Goal: Information Seeking & Learning: Learn about a topic

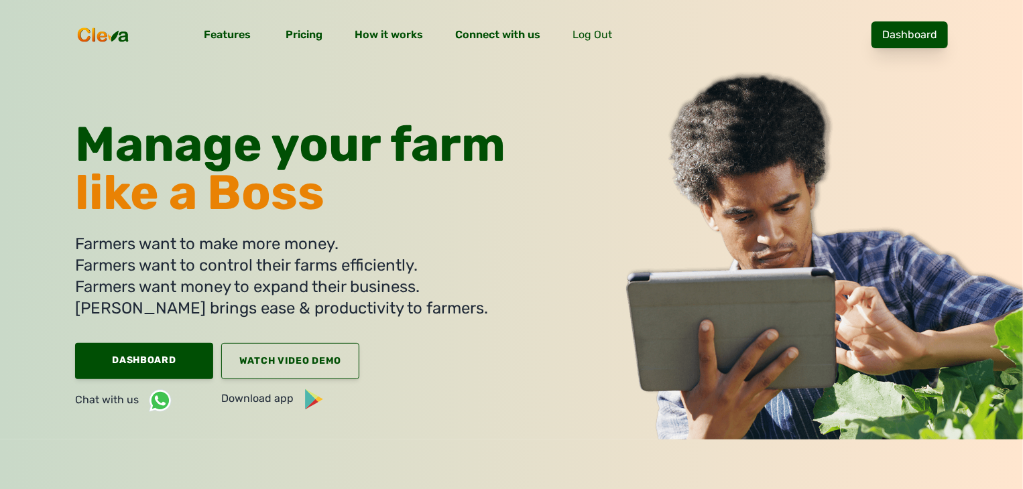
click at [948, 24] on link "Dashboard" at bounding box center [909, 34] width 76 height 27
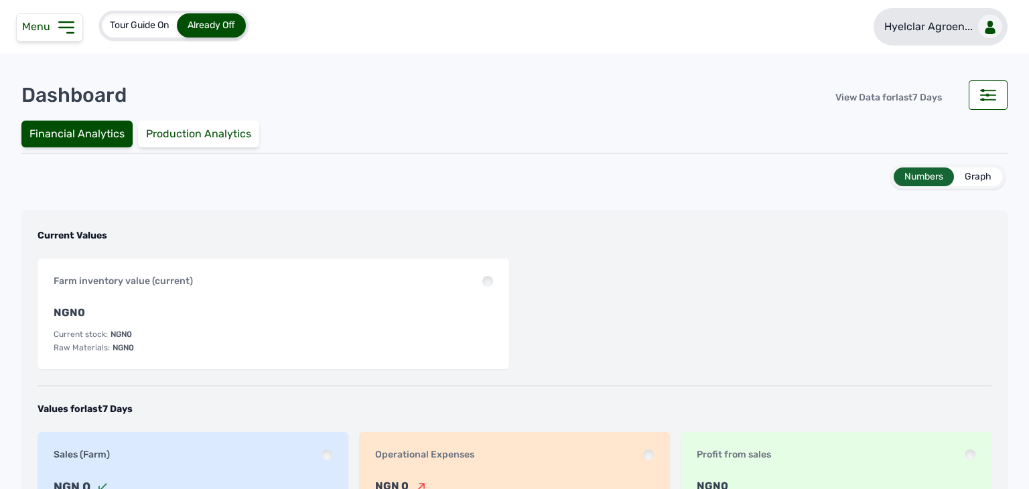
click at [915, 27] on p "Hyelclar Agroen..." at bounding box center [929, 27] width 88 height 16
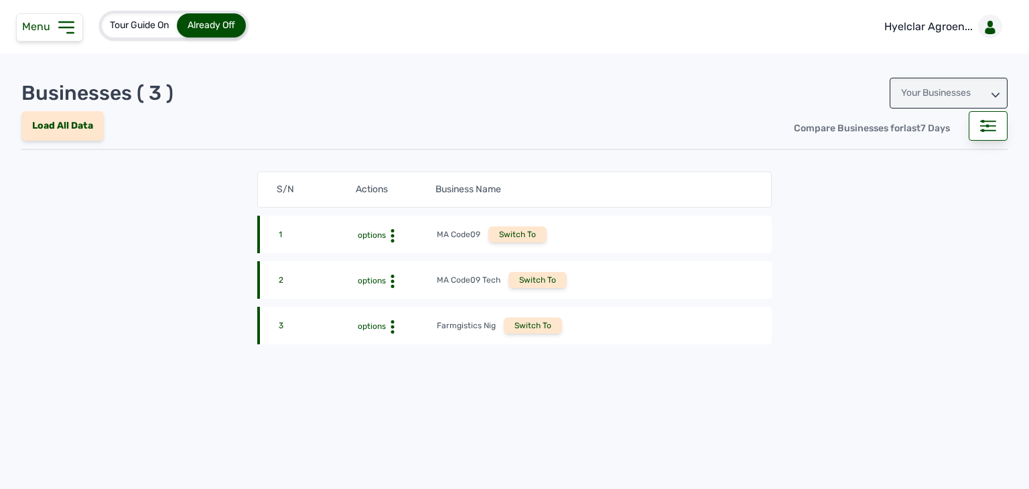
click at [929, 88] on div "Your Businesses" at bounding box center [949, 93] width 118 height 31
click at [919, 153] on div "Invitations" at bounding box center [949, 153] width 118 height 24
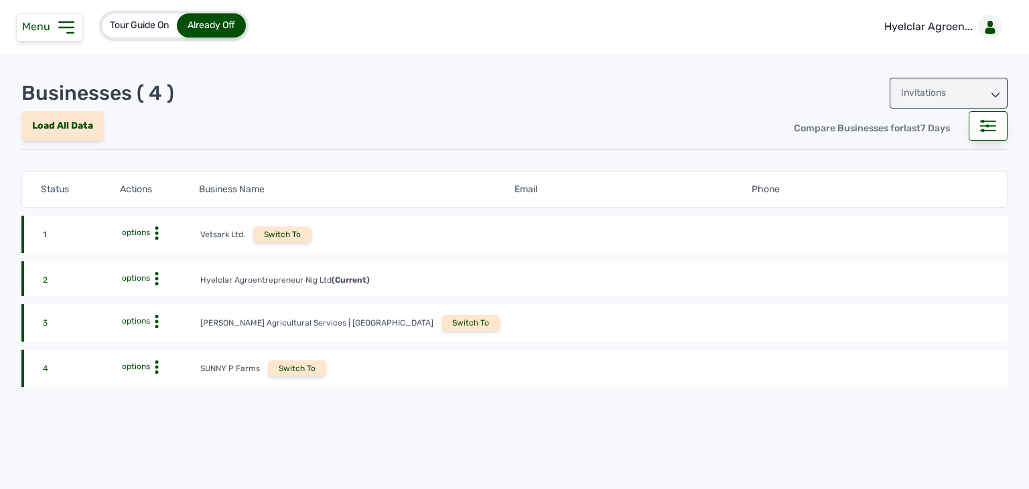
click at [442, 322] on div "Switch To" at bounding box center [471, 323] width 58 height 16
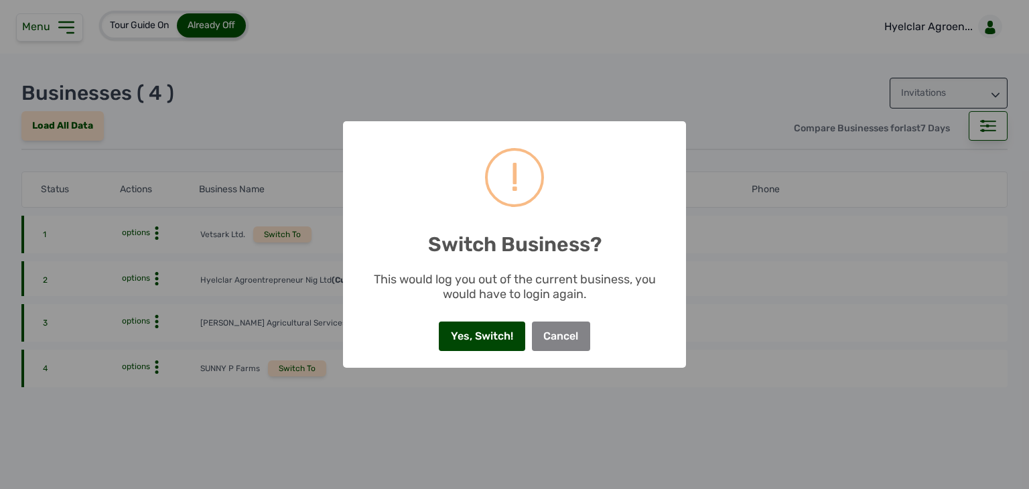
click at [459, 338] on button "Yes, Switch!" at bounding box center [482, 336] width 86 height 29
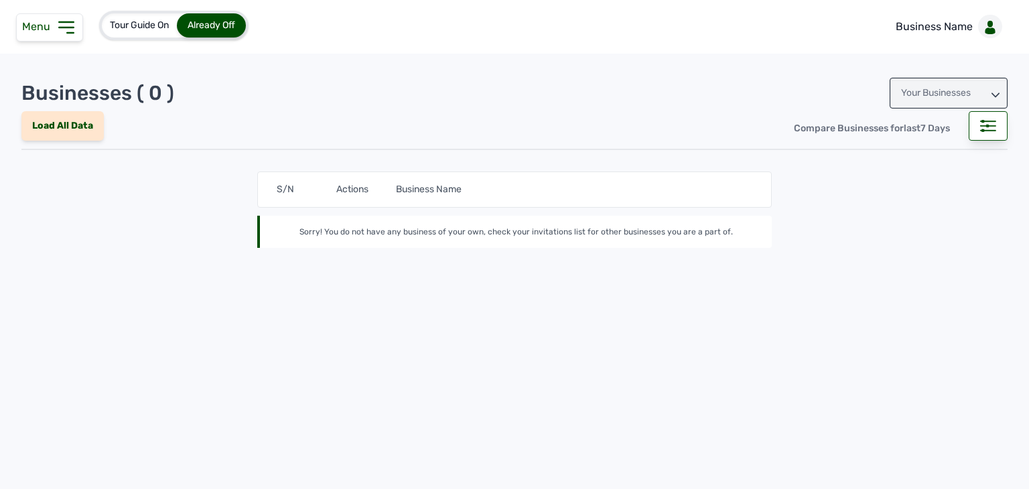
click at [72, 26] on icon at bounding box center [66, 27] width 21 height 21
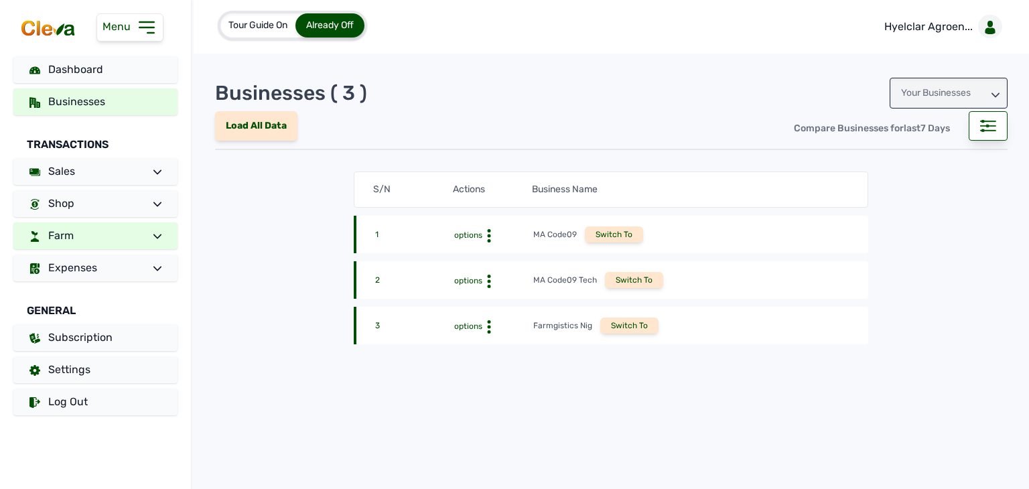
click at [131, 222] on link "Farm" at bounding box center [95, 235] width 164 height 27
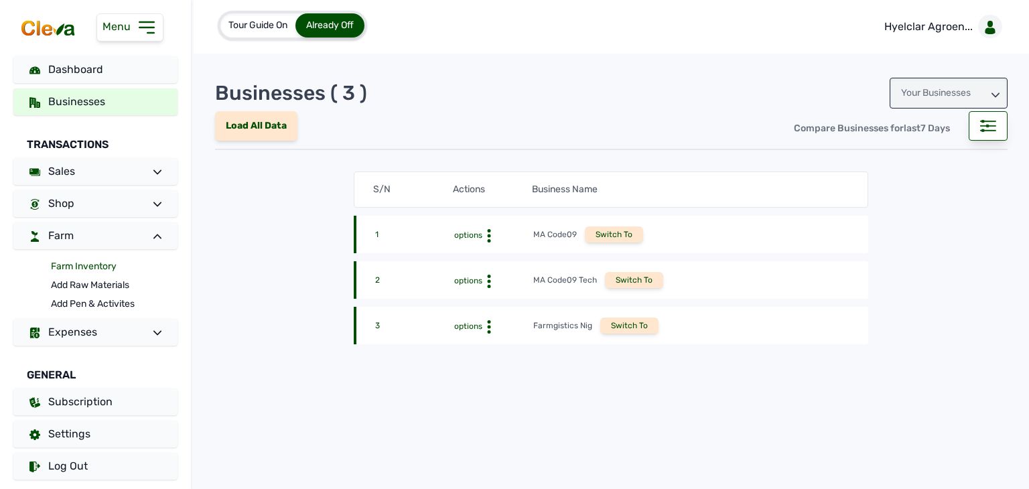
click at [98, 263] on link "Farm Inventory" at bounding box center [114, 266] width 127 height 19
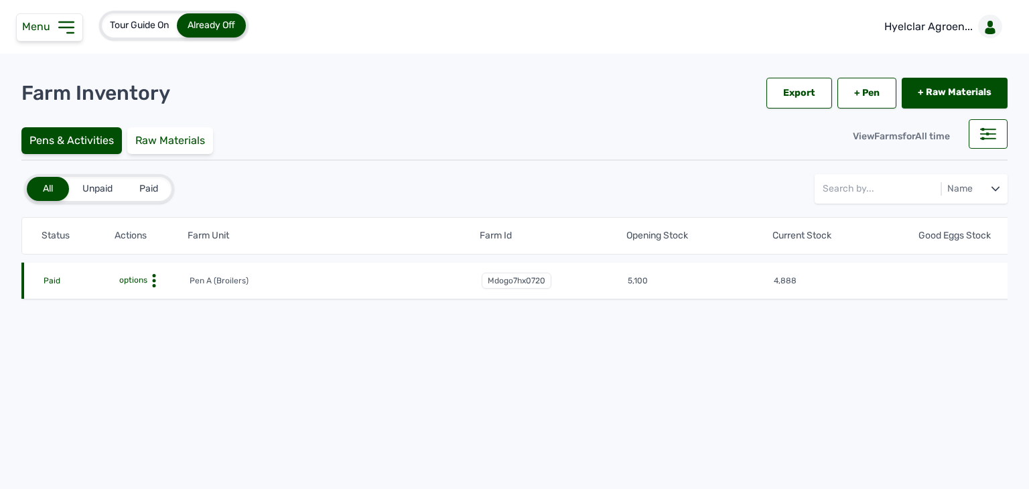
click at [154, 285] on circle at bounding box center [153, 285] width 3 height 3
click at [907, 43] on link "Hyelclar Agroen..." at bounding box center [941, 27] width 134 height 38
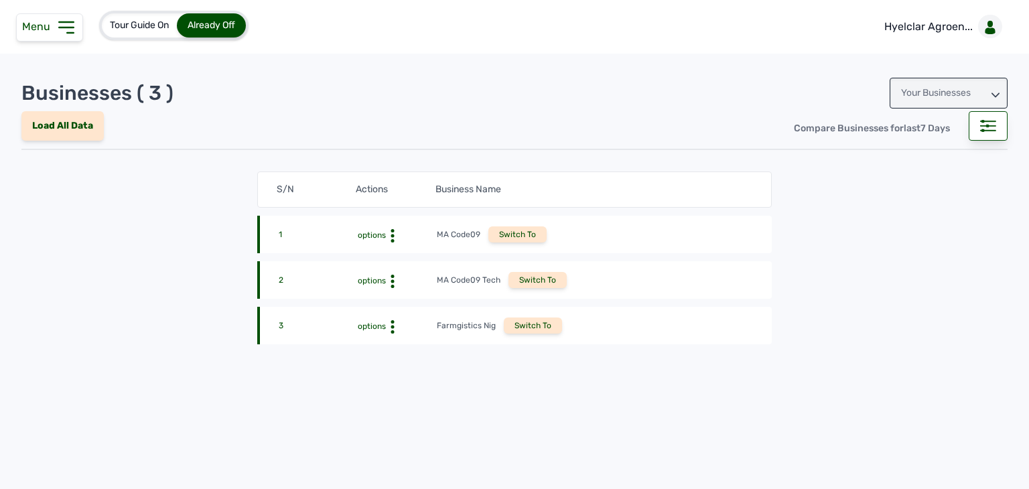
click at [966, 92] on div "Your Businesses" at bounding box center [949, 93] width 118 height 31
click at [901, 149] on div "Invitations" at bounding box center [949, 153] width 118 height 24
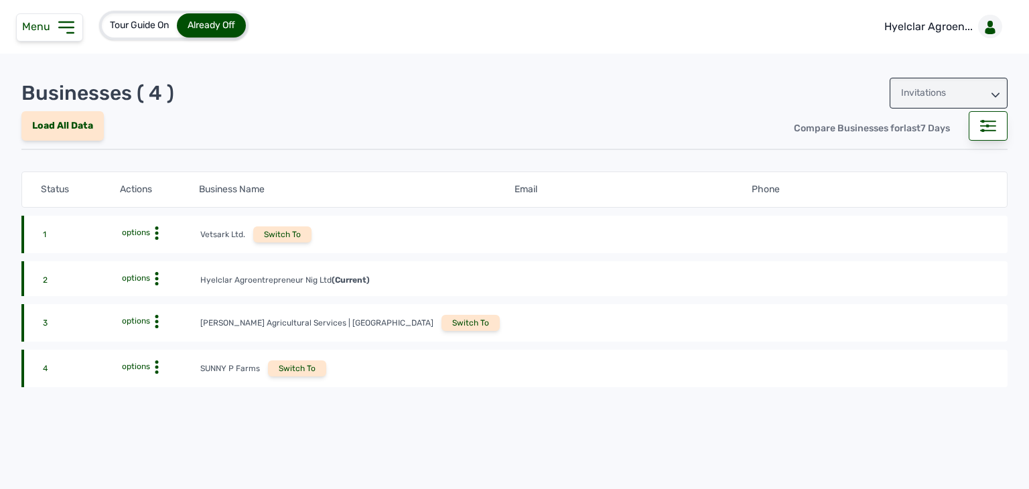
click at [442, 319] on div "Switch To" at bounding box center [471, 323] width 58 height 16
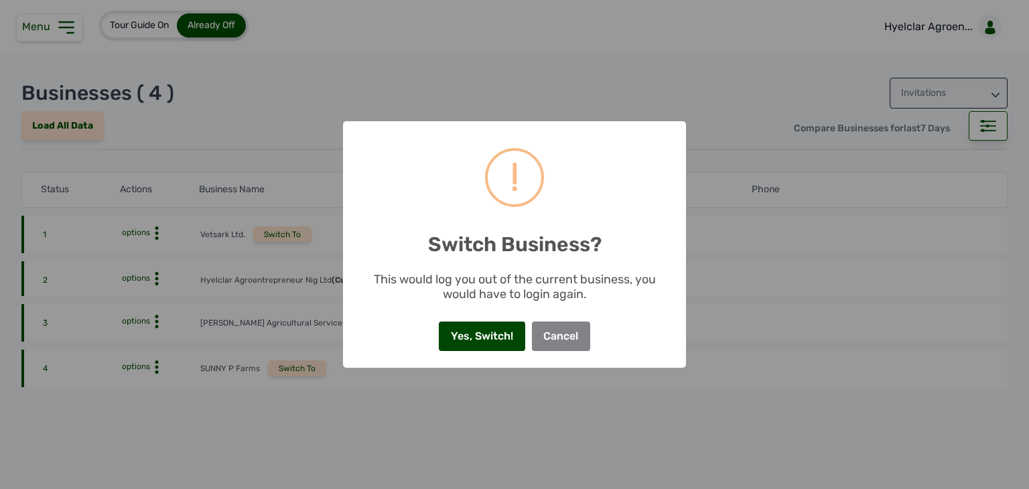
click at [465, 330] on button "Yes, Switch!" at bounding box center [482, 336] width 86 height 29
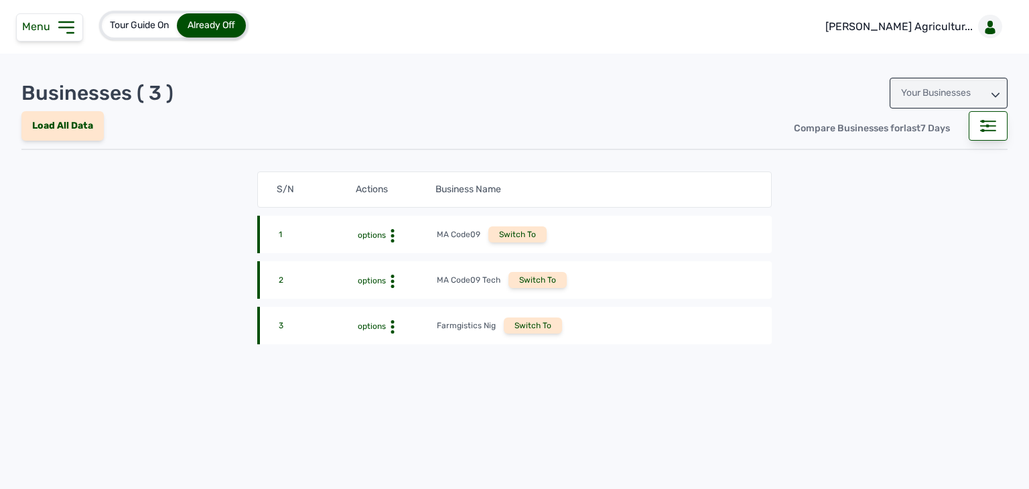
click at [31, 25] on span "Menu" at bounding box center [39, 26] width 34 height 13
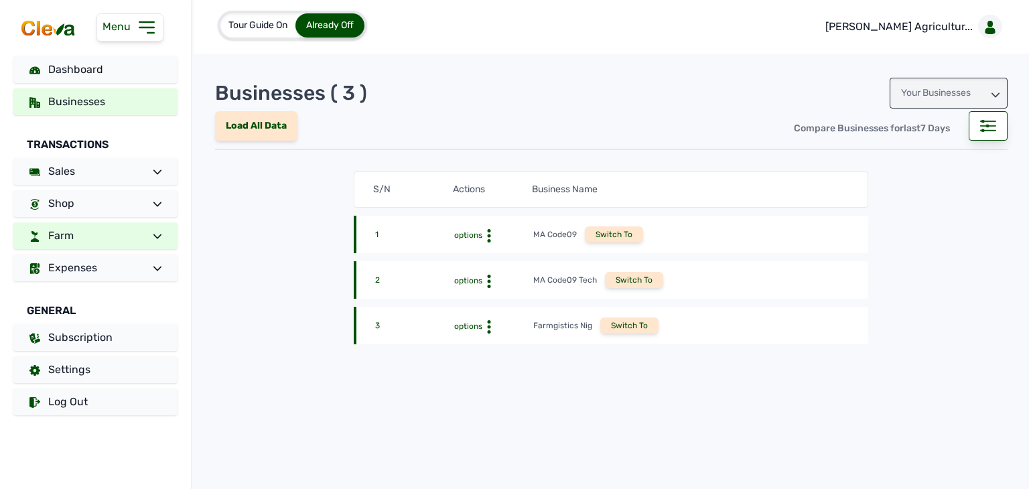
click at [82, 235] on link "Farm" at bounding box center [95, 235] width 164 height 27
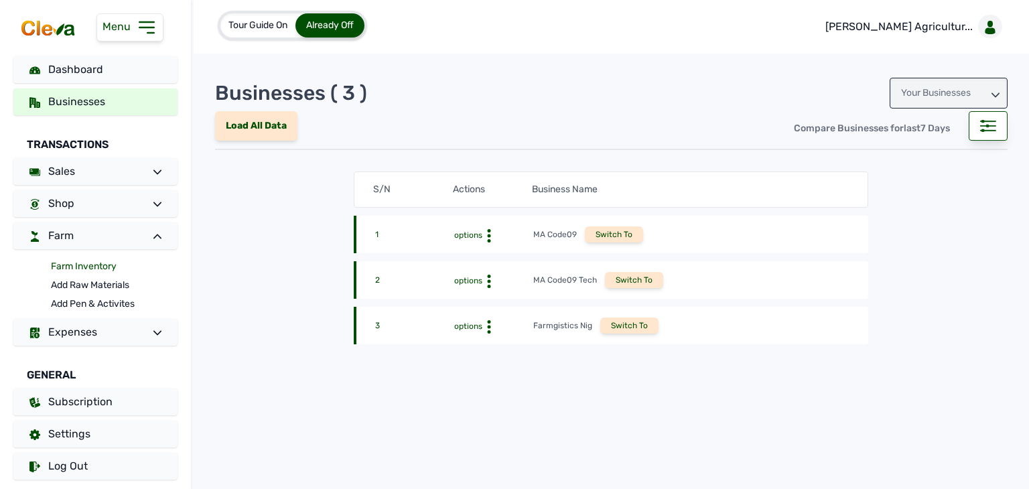
click at [89, 267] on link "Farm Inventory" at bounding box center [114, 266] width 127 height 19
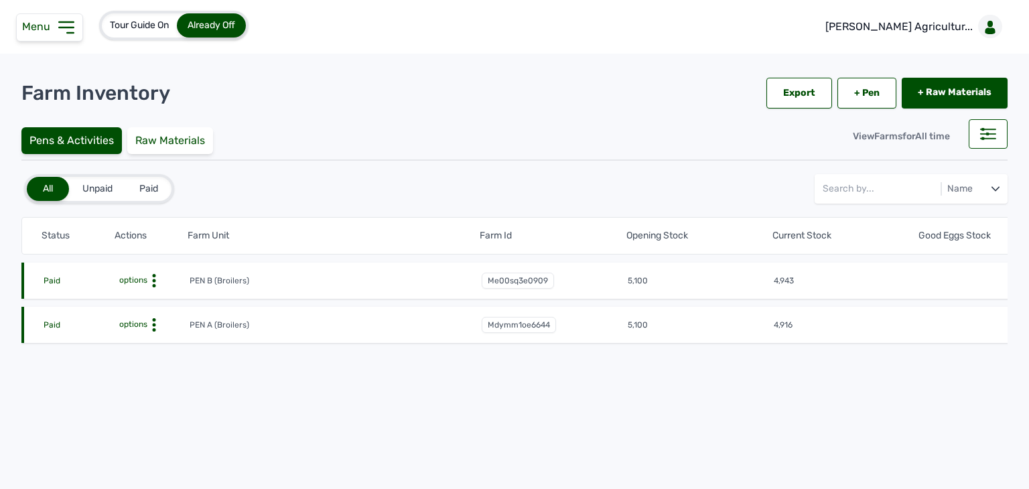
click at [146, 320] on span "options" at bounding box center [132, 324] width 31 height 9
click at [145, 341] on div "Farm Activities" at bounding box center [139, 346] width 95 height 16
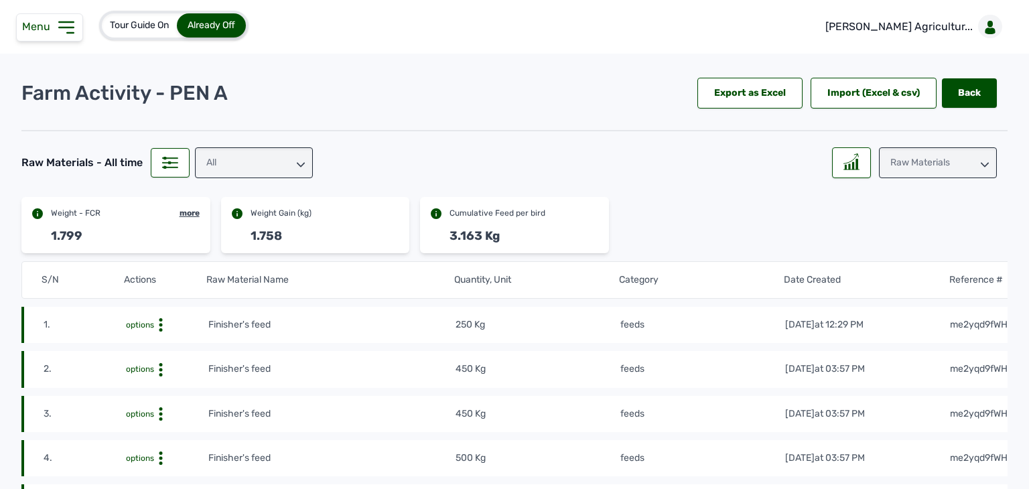
click at [944, 152] on div "Raw Materials" at bounding box center [938, 162] width 118 height 31
click at [909, 235] on div "Weight" at bounding box center [938, 247] width 118 height 24
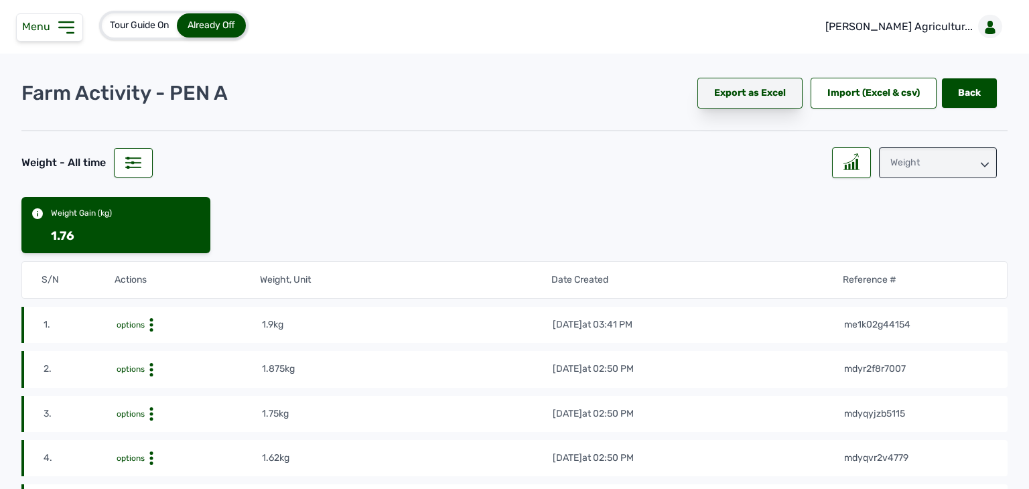
click at [773, 90] on div "Export as Excel" at bounding box center [750, 93] width 105 height 31
click at [929, 167] on div "Weight" at bounding box center [938, 162] width 118 height 31
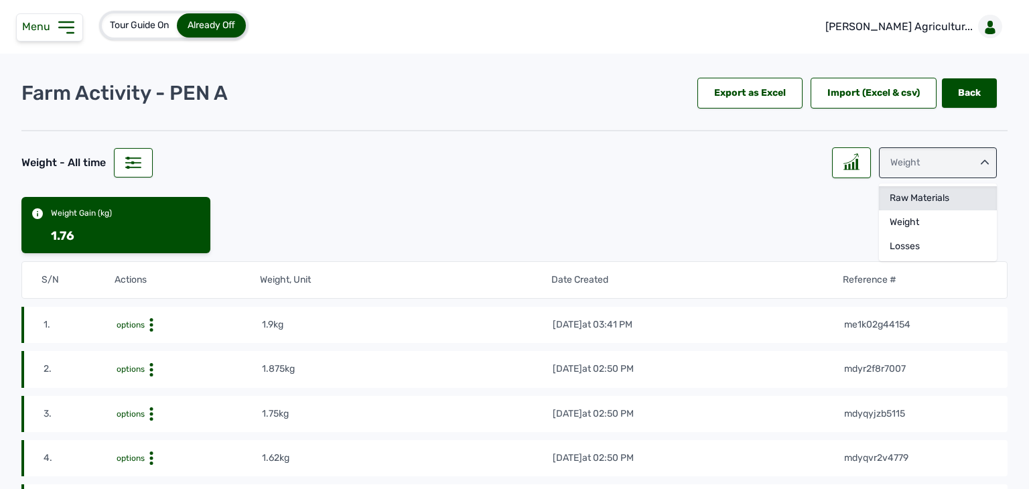
click at [924, 210] on div "Raw Materials" at bounding box center [938, 222] width 118 height 24
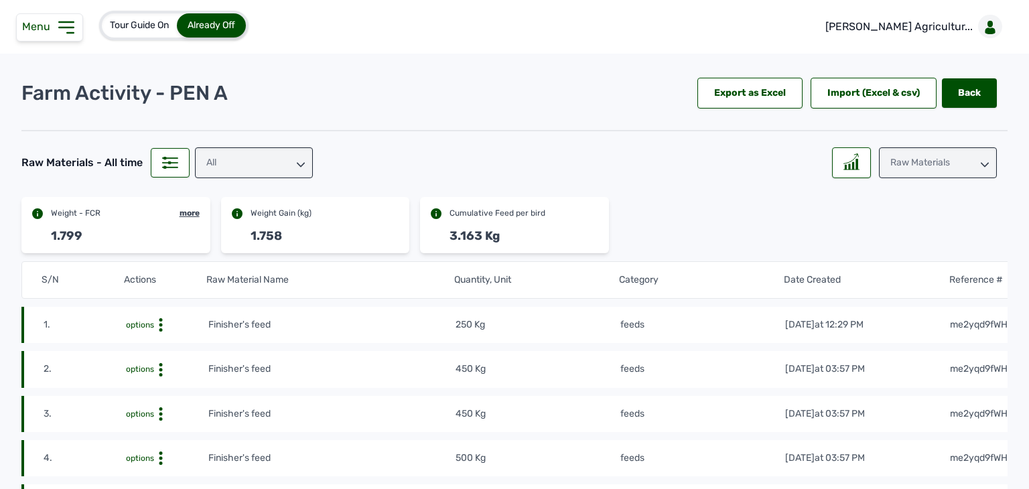
click at [437, 15] on div "Tour Guide On Already Off Rena Agricultur..." at bounding box center [514, 27] width 1029 height 54
click at [247, 170] on div "All" at bounding box center [254, 162] width 118 height 31
click at [237, 235] on div "feeds" at bounding box center [254, 247] width 118 height 24
click at [846, 151] on div at bounding box center [851, 162] width 39 height 31
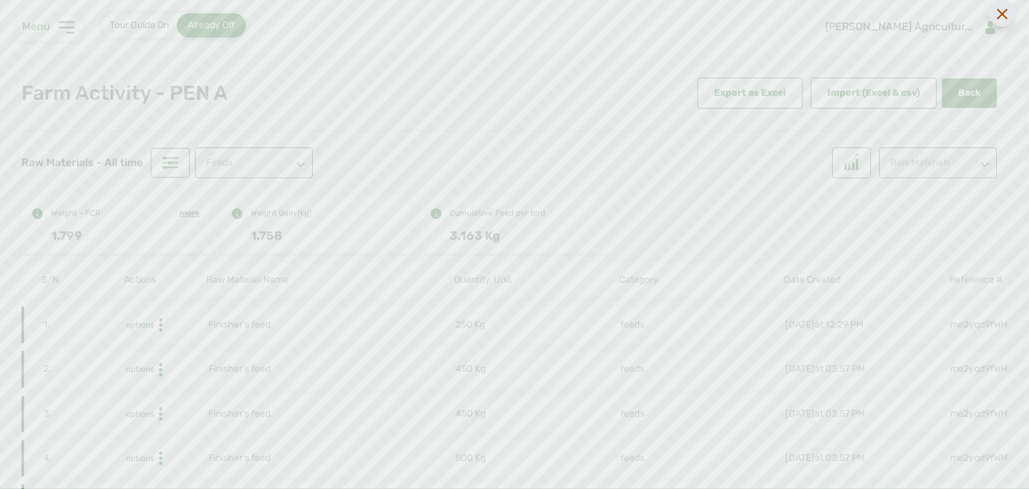
click at [994, 21] on div at bounding box center [1002, 13] width 27 height 27
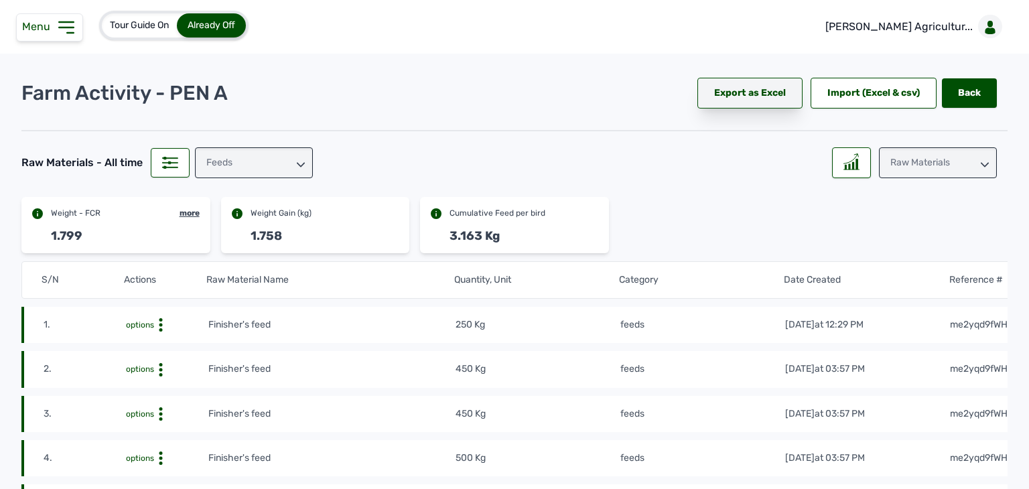
click at [752, 96] on div "Export as Excel" at bounding box center [750, 93] width 105 height 31
click at [447, 39] on div "Tour Guide On Already Off Rena Agricultur..." at bounding box center [514, 27] width 1029 height 54
click at [944, 94] on link "Back" at bounding box center [969, 92] width 55 height 29
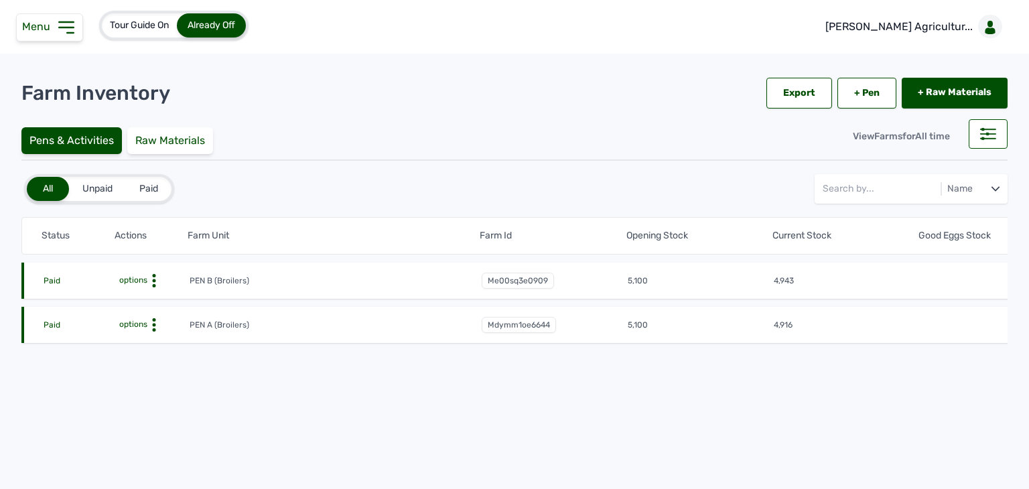
click at [152, 276] on icon at bounding box center [153, 280] width 13 height 13
click at [150, 299] on div "Farm Activities" at bounding box center [139, 302] width 95 height 16
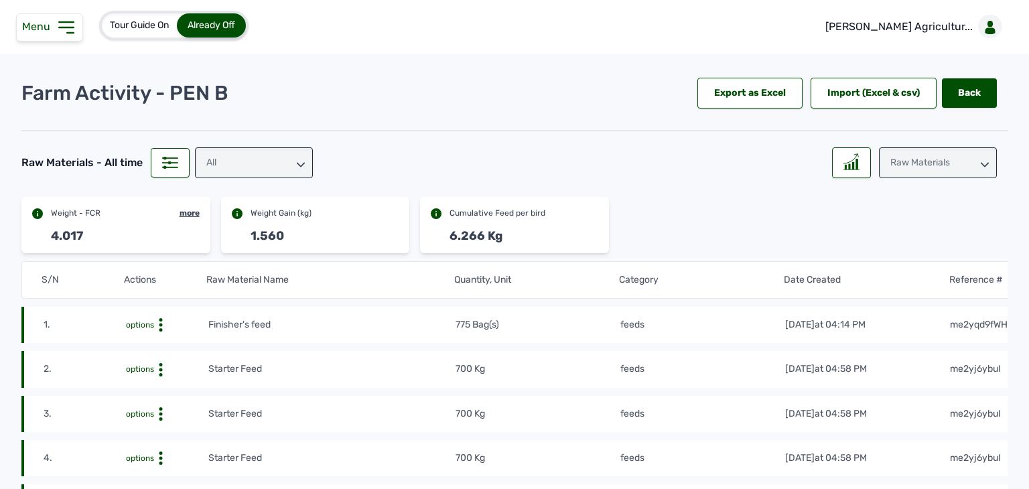
click at [228, 169] on div "All" at bounding box center [254, 162] width 118 height 31
click at [222, 235] on div "feeds" at bounding box center [254, 247] width 118 height 24
click at [848, 164] on icon at bounding box center [852, 161] width 16 height 17
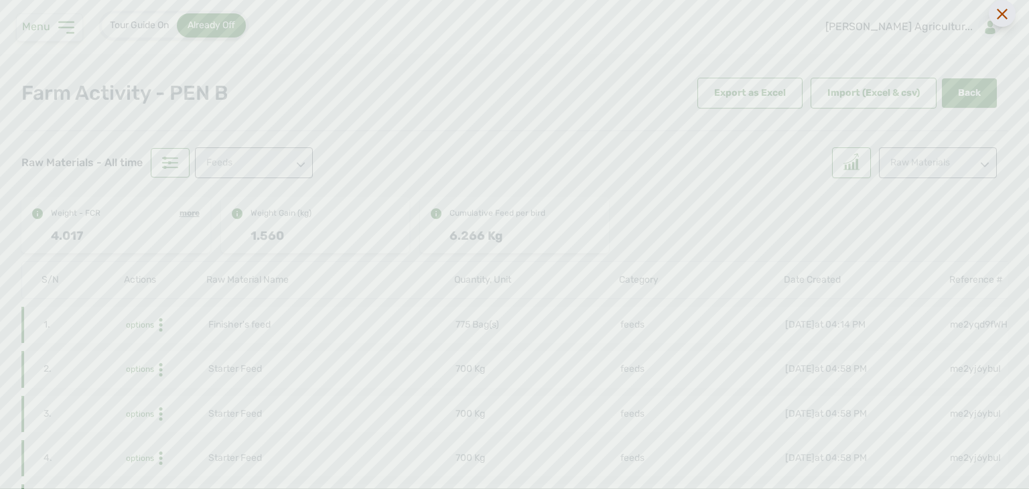
click at [1002, 17] on icon at bounding box center [1002, 14] width 11 height 11
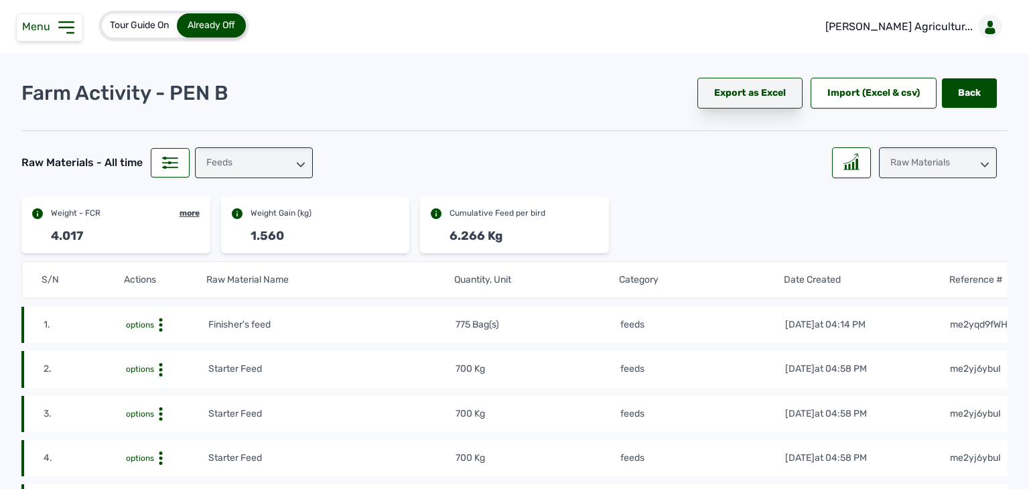
click at [745, 97] on div "Export as Excel" at bounding box center [750, 93] width 105 height 31
click at [466, 38] on div "Tour Guide On Already Off Rena Agricultur..." at bounding box center [514, 27] width 1029 height 54
click at [907, 161] on div "Raw Materials" at bounding box center [938, 162] width 118 height 31
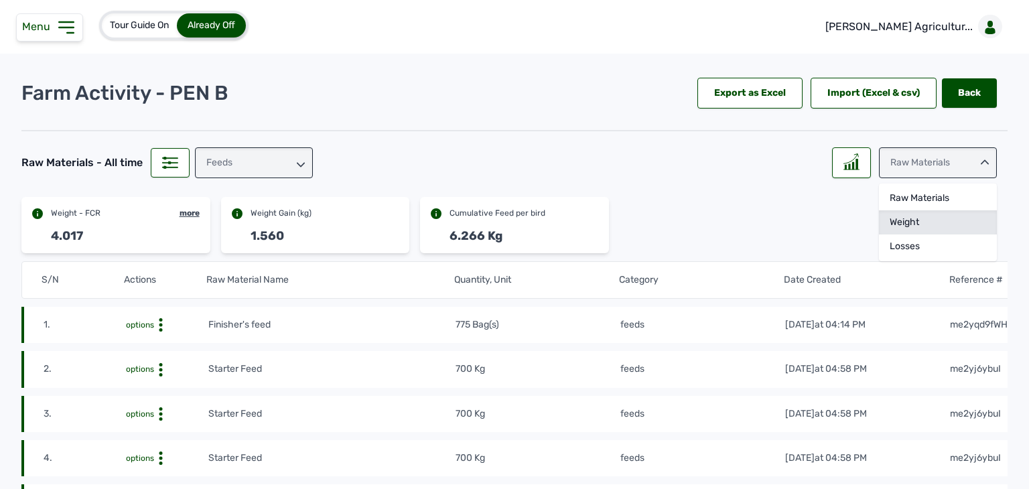
click at [911, 235] on div "Weight" at bounding box center [938, 247] width 118 height 24
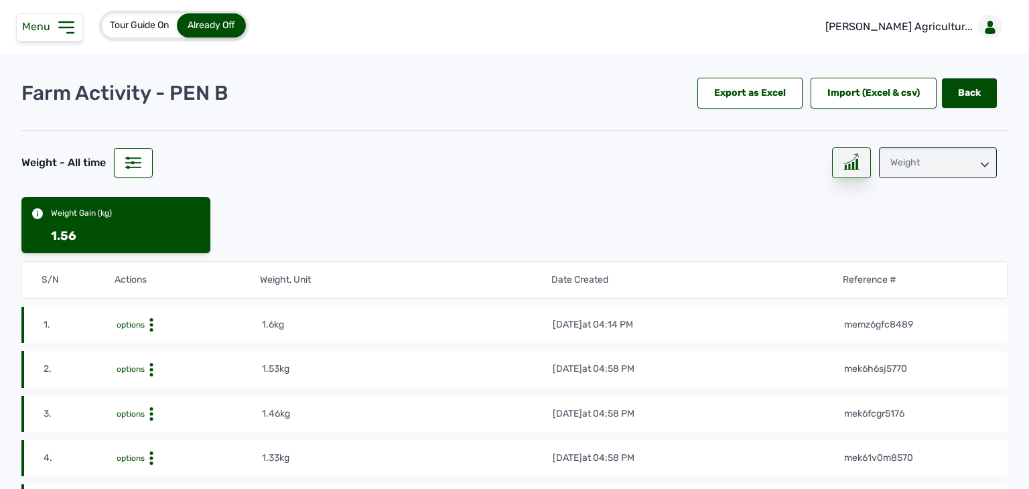
click at [844, 153] on icon at bounding box center [852, 161] width 16 height 17
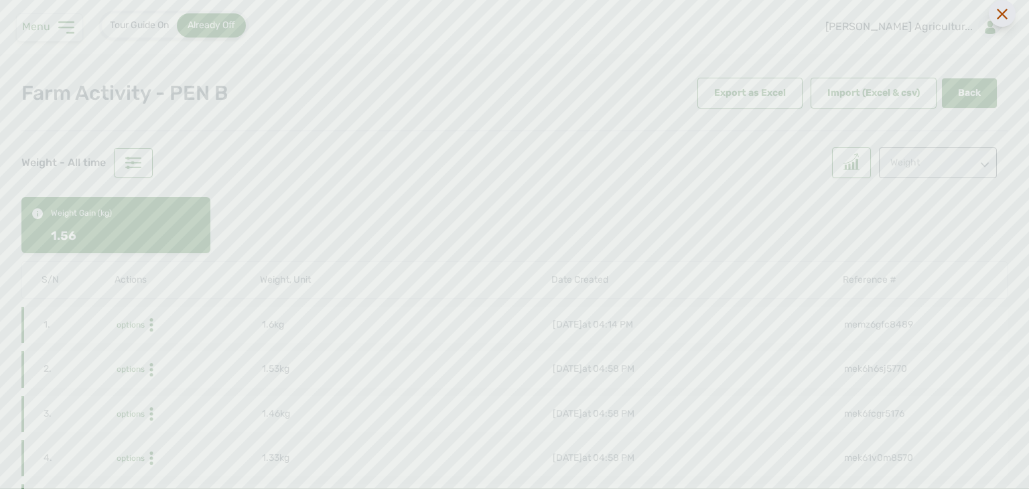
click at [1009, 19] on div at bounding box center [1002, 13] width 27 height 27
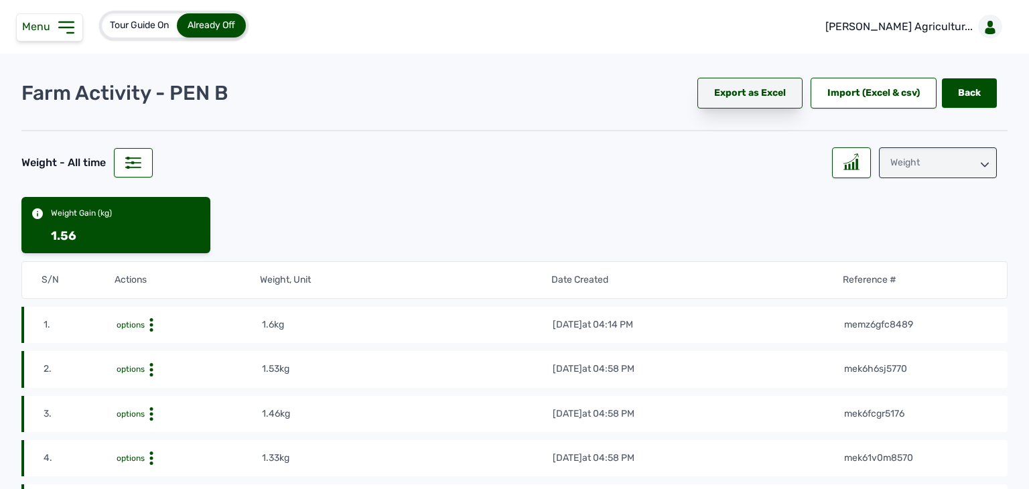
click at [752, 92] on div "Export as Excel" at bounding box center [750, 93] width 105 height 31
click at [637, 41] on div "Tour Guide On Already Off Rena Agricultur..." at bounding box center [514, 27] width 1029 height 54
click at [948, 99] on link "Back" at bounding box center [969, 92] width 55 height 29
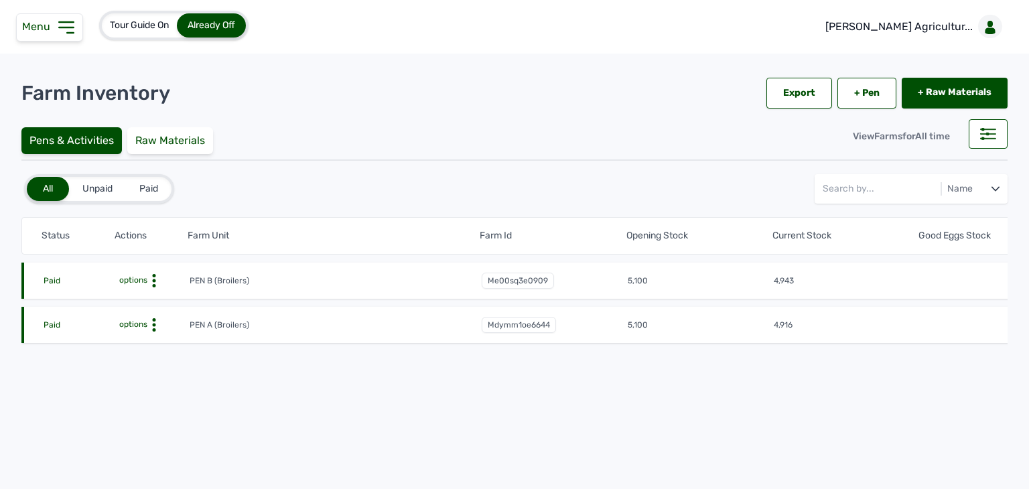
click at [142, 328] on span "options" at bounding box center [132, 324] width 31 height 9
click at [145, 350] on div "Farm Activities" at bounding box center [139, 346] width 95 height 16
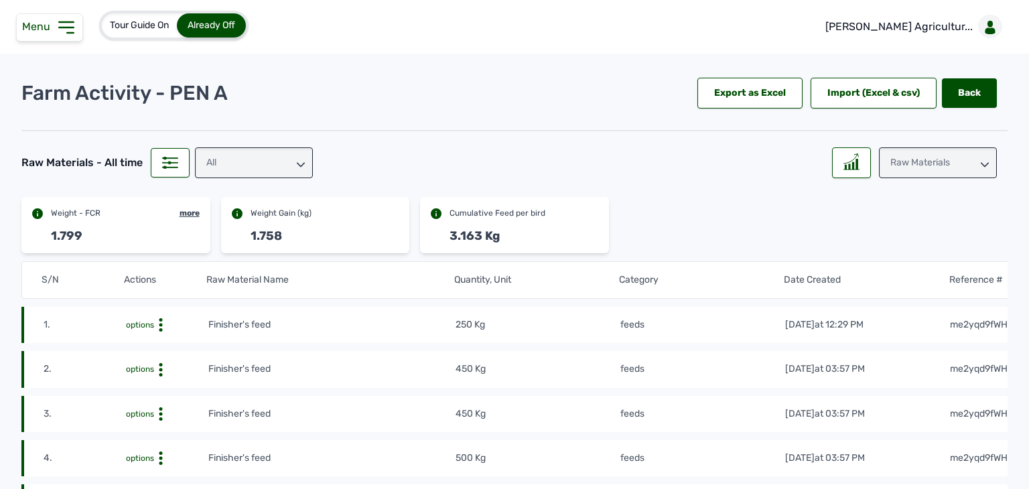
click at [914, 159] on div "Raw Materials" at bounding box center [938, 162] width 118 height 31
click at [907, 235] on div "Weight" at bounding box center [938, 247] width 118 height 24
